Goal: Check status: Check status

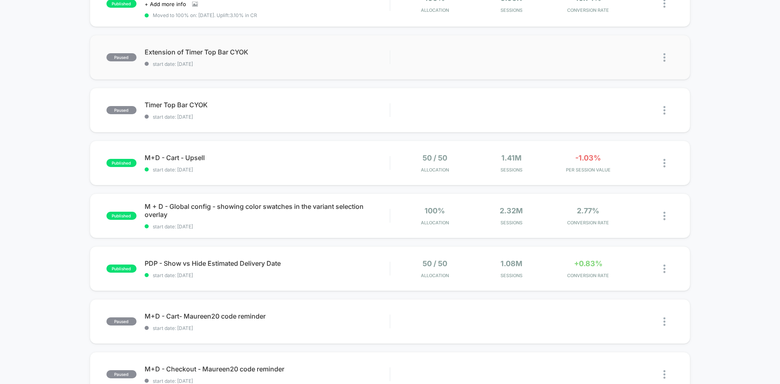
scroll to position [163, 0]
click at [342, 173] on div "published M+D - Cart - Upsell start date: [DATE] 50 / 50 Allocation 1.41M Sessi…" at bounding box center [390, 161] width 601 height 45
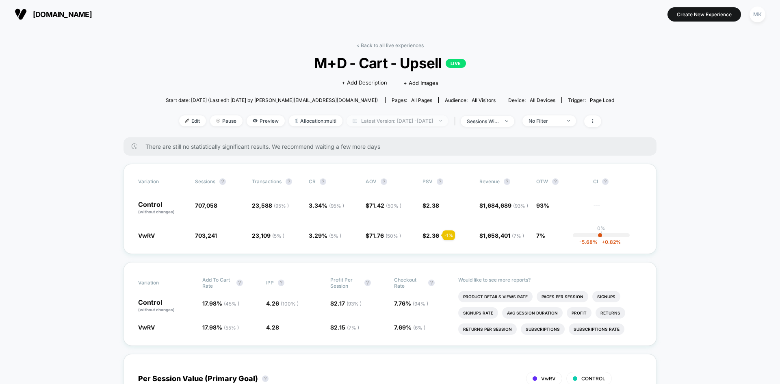
click at [379, 123] on span "Latest Version: [DATE] - [DATE]" at bounding box center [398, 120] width 102 height 11
select select "*"
select select "****"
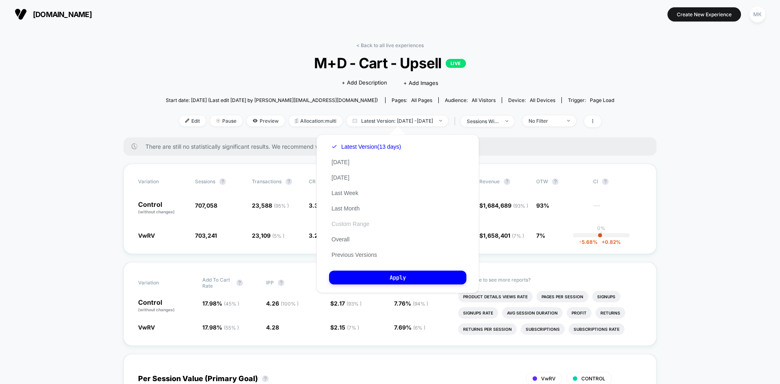
click at [358, 224] on button "Custom Range" at bounding box center [350, 223] width 43 height 7
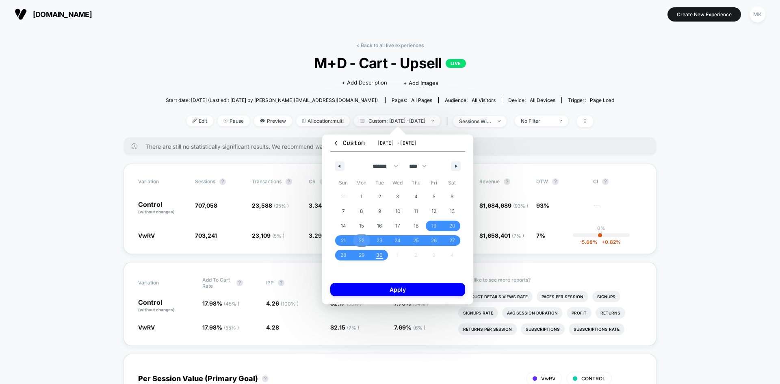
click at [365, 243] on span "22" at bounding box center [362, 240] width 6 height 15
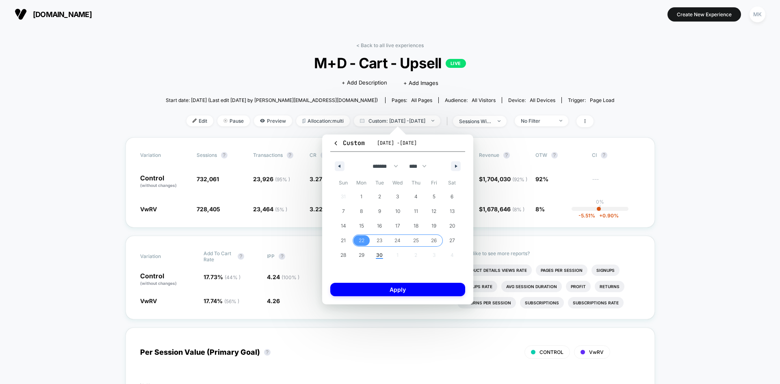
click at [437, 243] on span "26" at bounding box center [434, 240] width 18 height 11
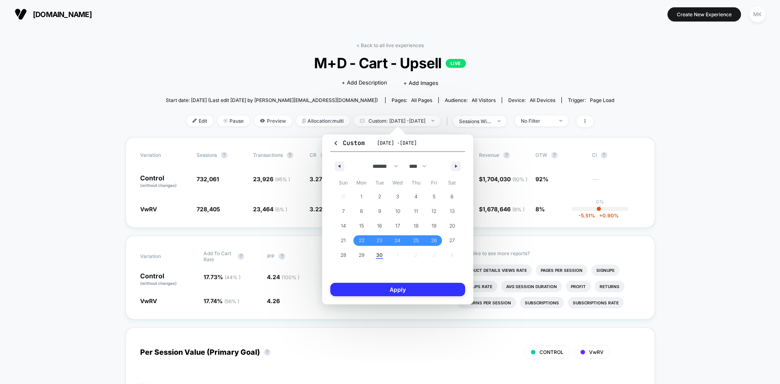
click at [449, 289] on button "Apply" at bounding box center [397, 289] width 135 height 13
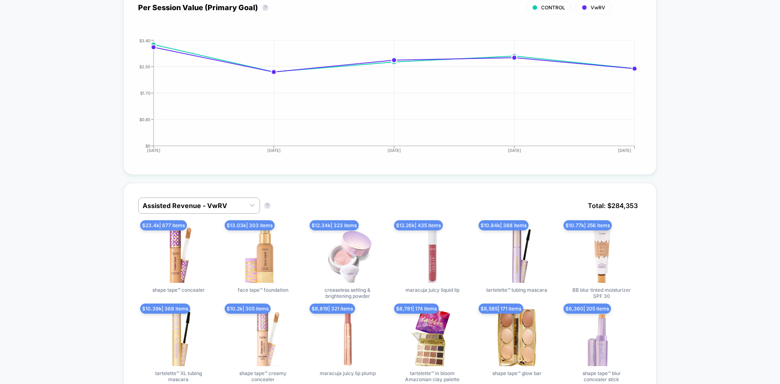
scroll to position [447, 0]
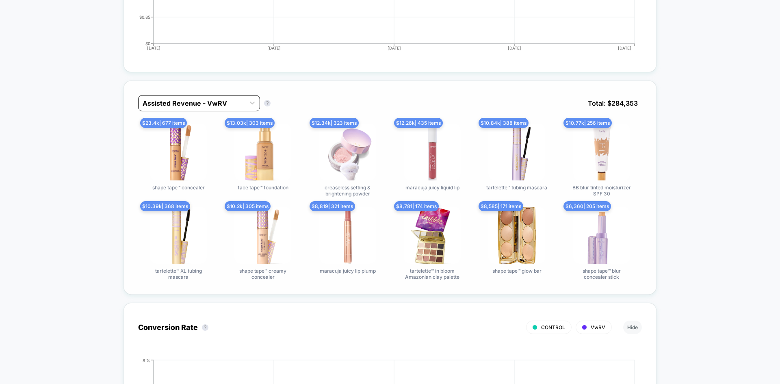
click at [190, 108] on div at bounding box center [192, 103] width 98 height 10
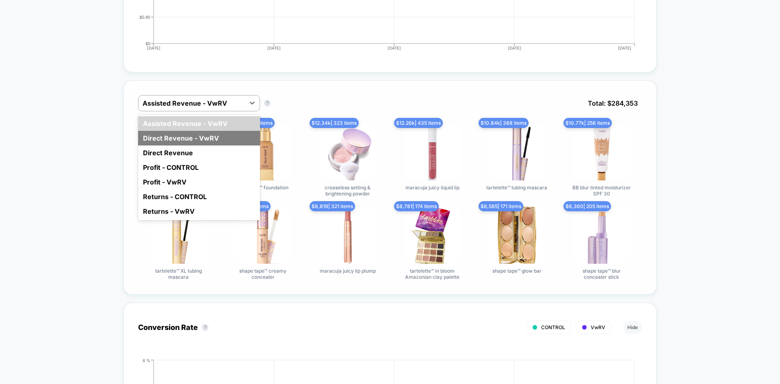
click at [195, 145] on div "Direct Revenue - VwRV" at bounding box center [199, 138] width 122 height 15
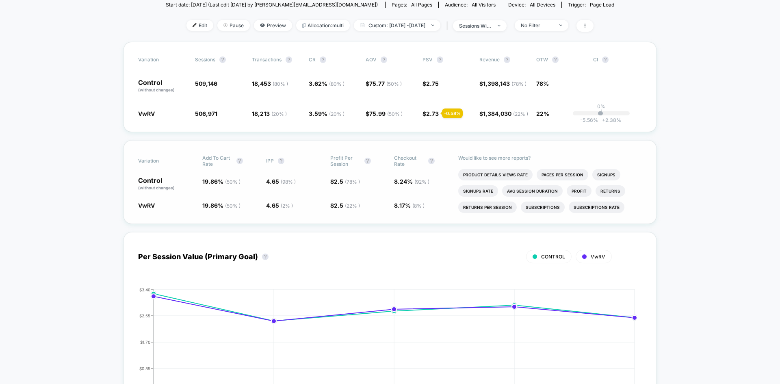
scroll to position [81, 0]
